Goal: Check status: Check status

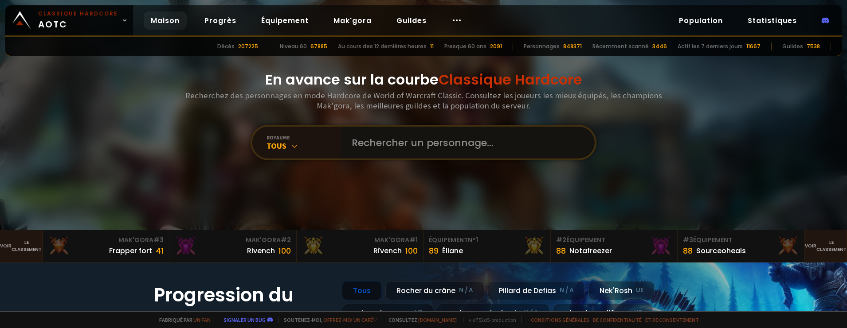
click at [417, 143] on input "text" at bounding box center [465, 143] width 238 height 32
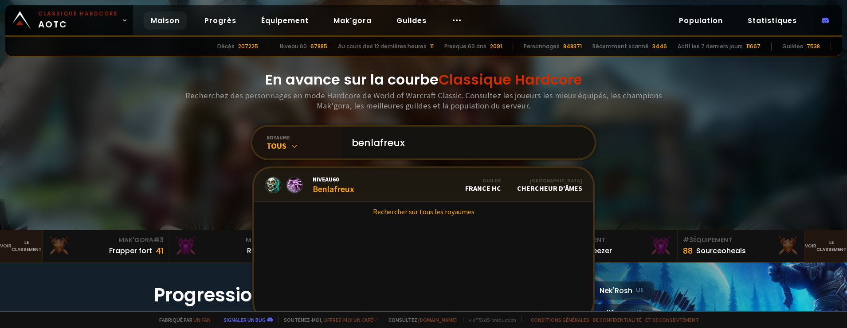
type input "benlafreux"
click at [346, 180] on span "Niveau 60" at bounding box center [333, 180] width 42 height 8
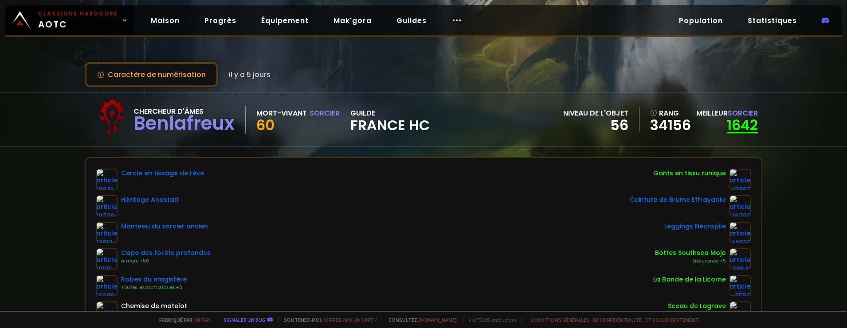
click at [740, 122] on font "1642" at bounding box center [741, 125] width 31 height 20
